Goal: Information Seeking & Learning: Learn about a topic

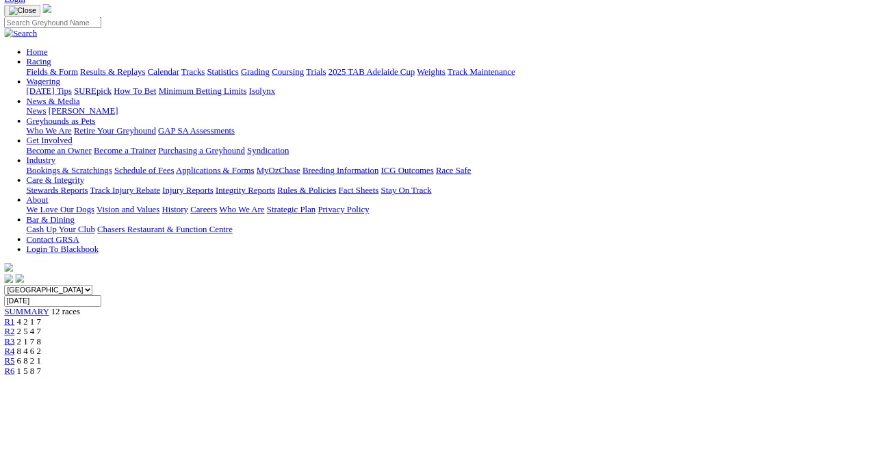
scroll to position [84, 0]
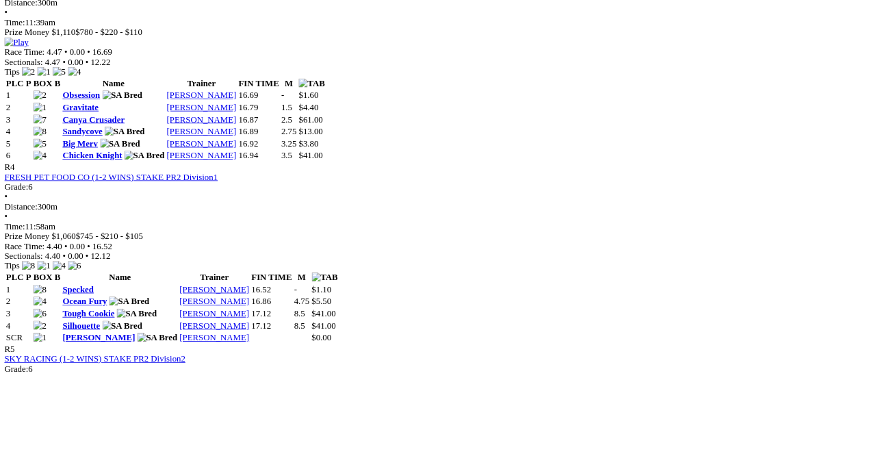
scroll to position [1256, 0]
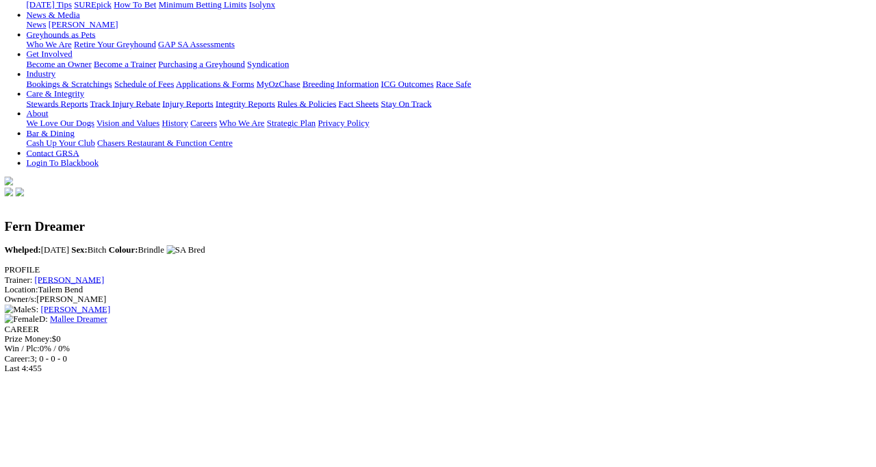
scroll to position [199, 0]
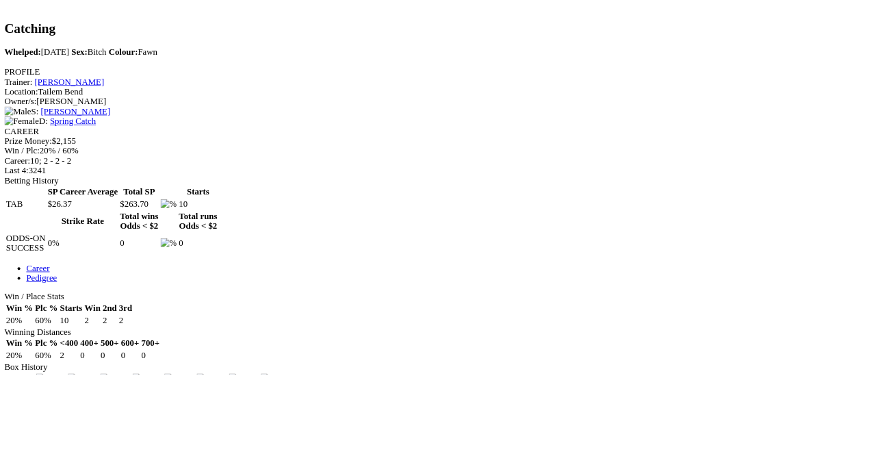
scroll to position [447, 0]
